Goal: Transaction & Acquisition: Book appointment/travel/reservation

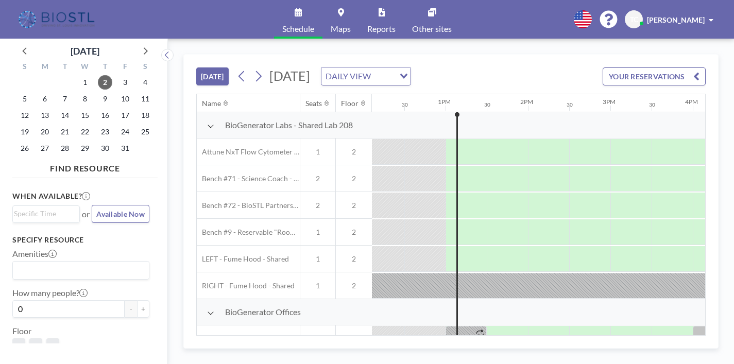
scroll to position [0, 1031]
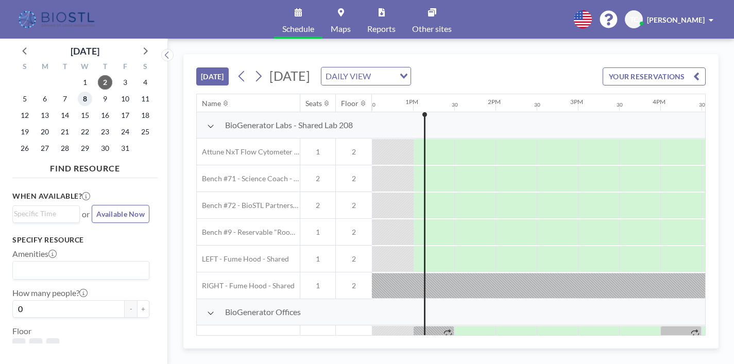
click at [87, 99] on span "8" at bounding box center [85, 99] width 14 height 14
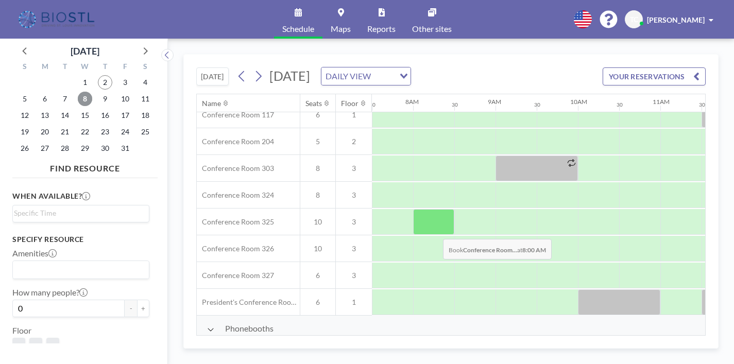
scroll to position [357, 618]
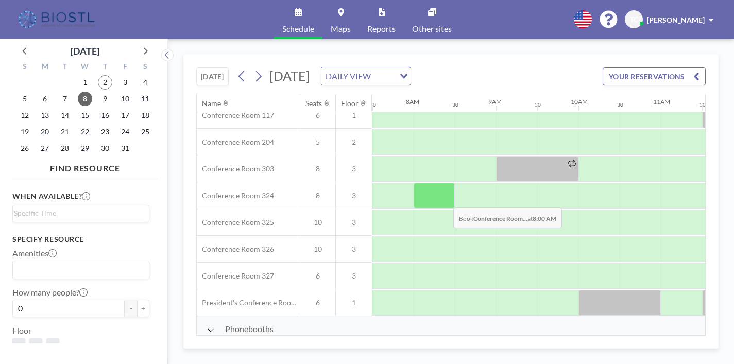
click at [445, 200] on div at bounding box center [434, 196] width 41 height 26
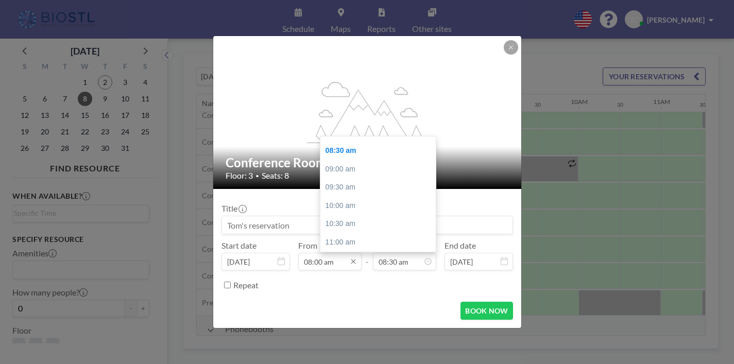
scroll to position [289, 0]
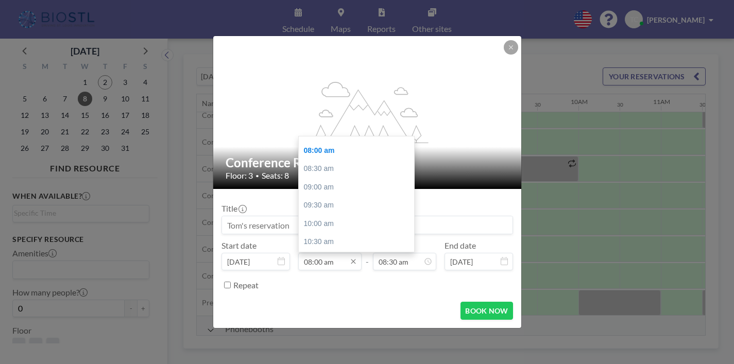
click at [327, 266] on input "08:00 am" at bounding box center [329, 262] width 63 height 18
click at [328, 178] on div "09:00 am" at bounding box center [356, 187] width 115 height 19
type input "09:00 am"
type input "09:30 am"
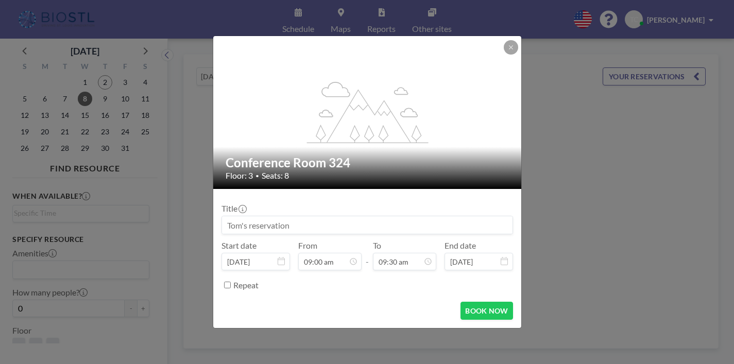
click at [328, 175] on div "flex-grow: 1.2; Conference Room 324 Floor: 3 • Seats: 8 Title Start date [DATE]…" at bounding box center [367, 182] width 309 height 293
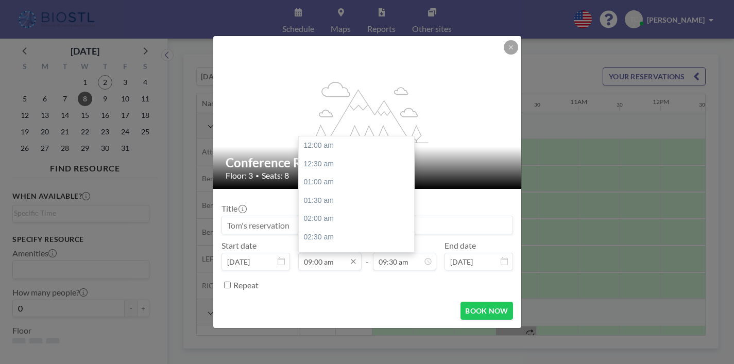
scroll to position [325, 0]
click at [328, 271] on input "09:00 am" at bounding box center [329, 262] width 63 height 18
click at [329, 154] on div "08:30 am" at bounding box center [356, 156] width 115 height 19
type input "08:30 am"
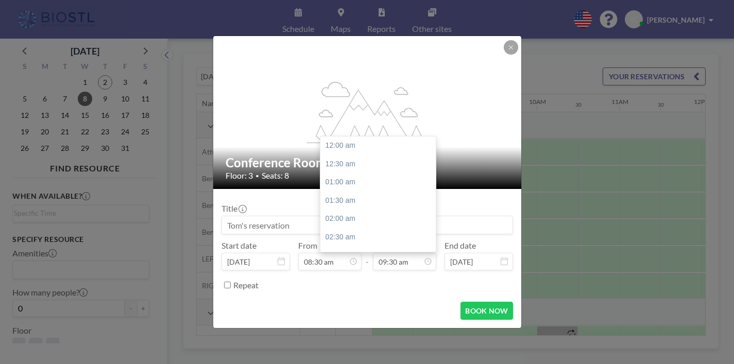
scroll to position [343, 0]
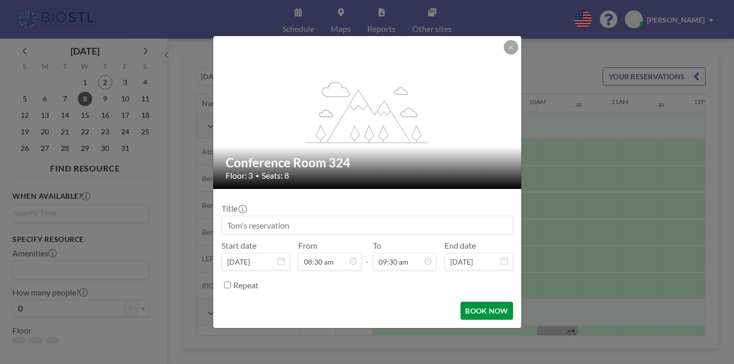
click at [485, 307] on button "BOOK NOW" at bounding box center [487, 311] width 52 height 18
